Goal: Register for event/course

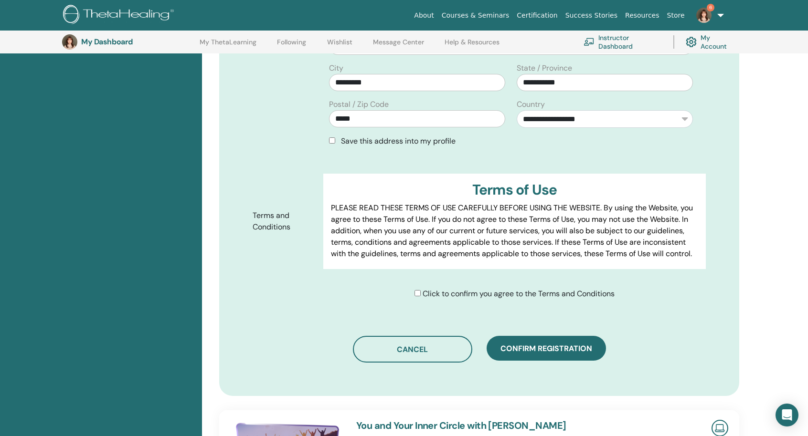
scroll to position [357, 0]
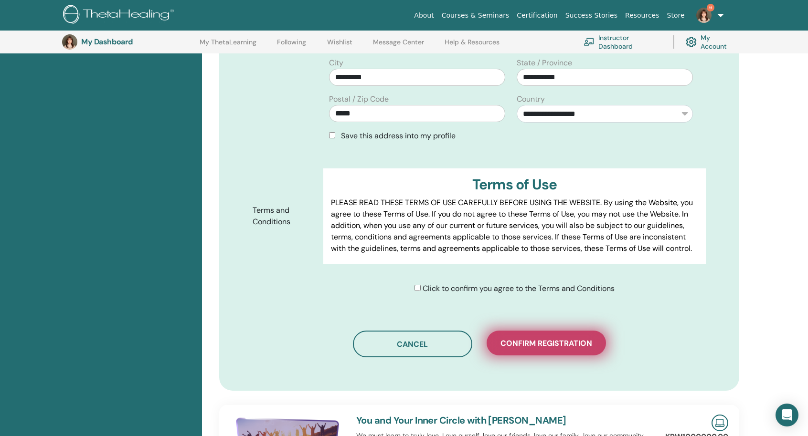
click at [550, 339] on span "Confirm registration" at bounding box center [546, 343] width 92 height 10
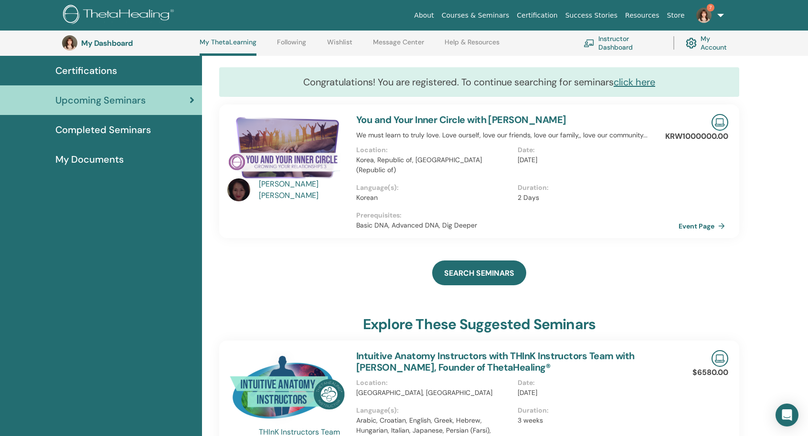
scroll to position [73, 0]
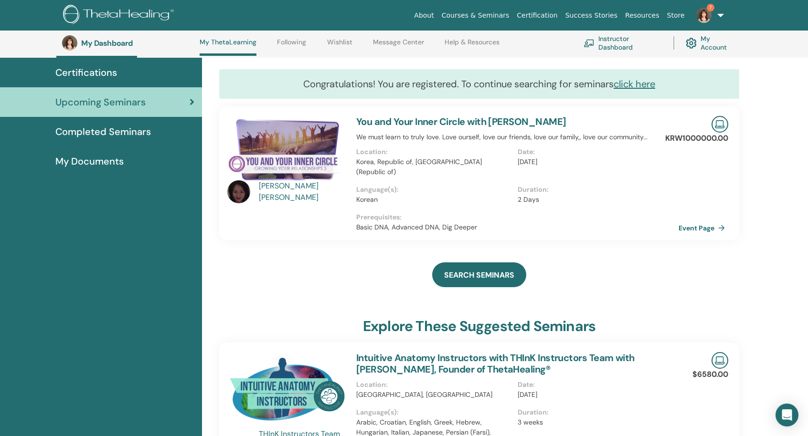
click at [442, 135] on p "We must learn to truly love. Love ourself, love our friends, love our family,, …" at bounding box center [517, 137] width 322 height 10
click at [447, 127] on div "You and Your Inner Circle with Dr. Sung Yang We must learn to truly love. Love …" at bounding box center [517, 173] width 334 height 134
click at [450, 122] on link "You and Your Inner Circle with [PERSON_NAME]" at bounding box center [461, 122] width 210 height 12
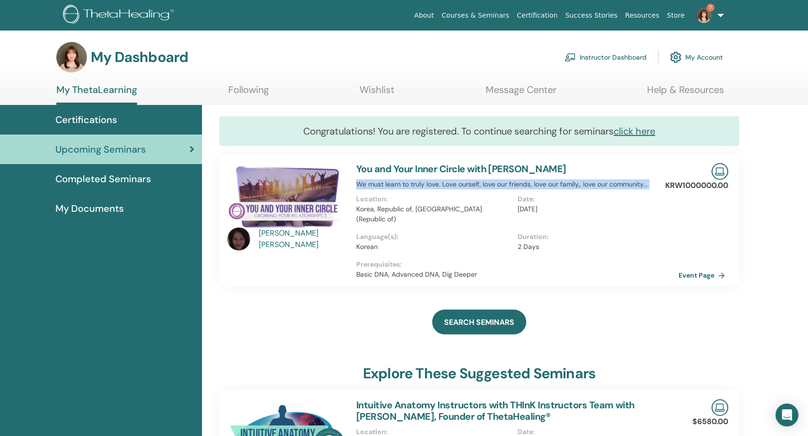
click at [298, 206] on img at bounding box center [285, 196] width 117 height 67
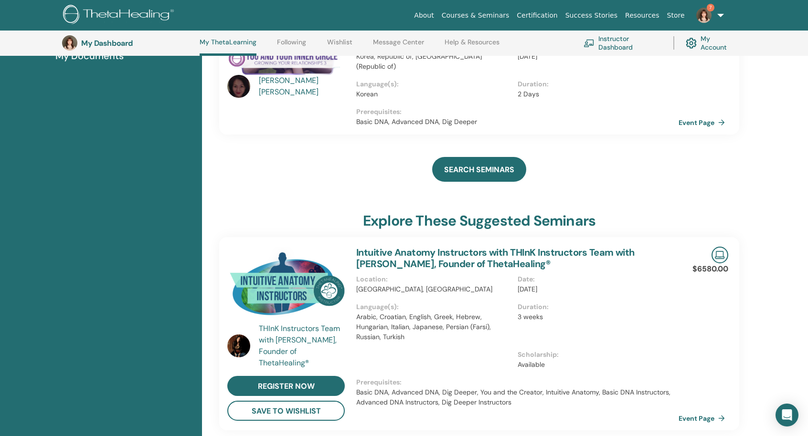
scroll to position [216, 0]
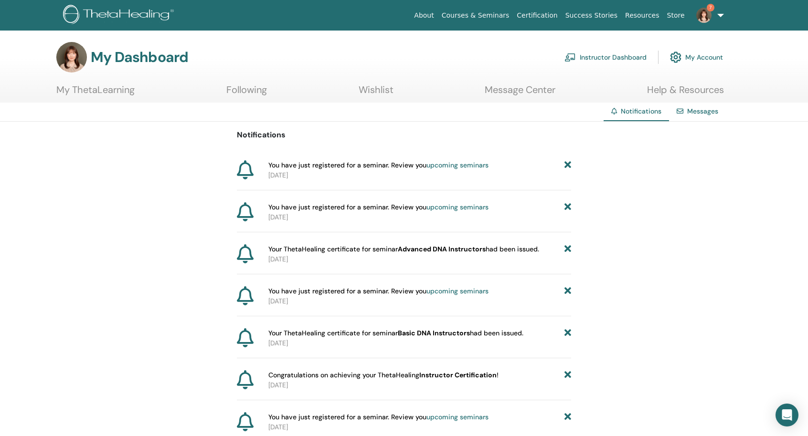
click at [440, 207] on link "upcoming seminars" at bounding box center [457, 207] width 62 height 9
